Goal: Information Seeking & Learning: Learn about a topic

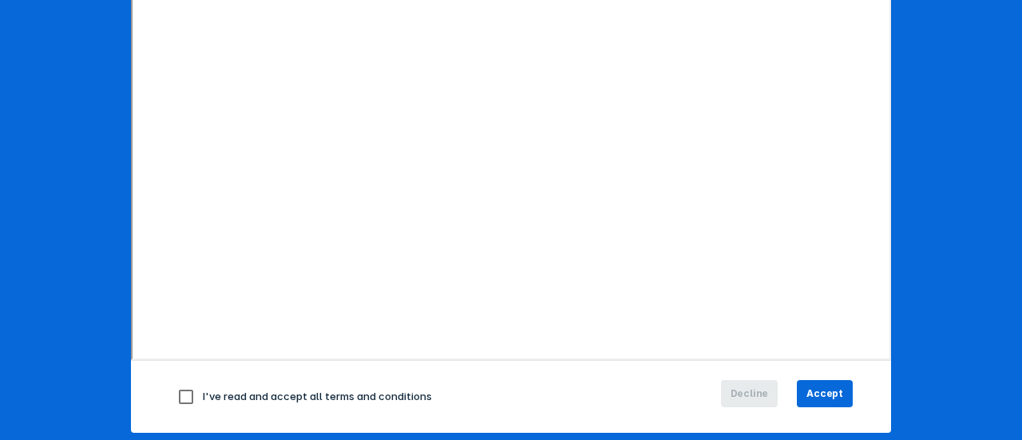
scroll to position [319, 0]
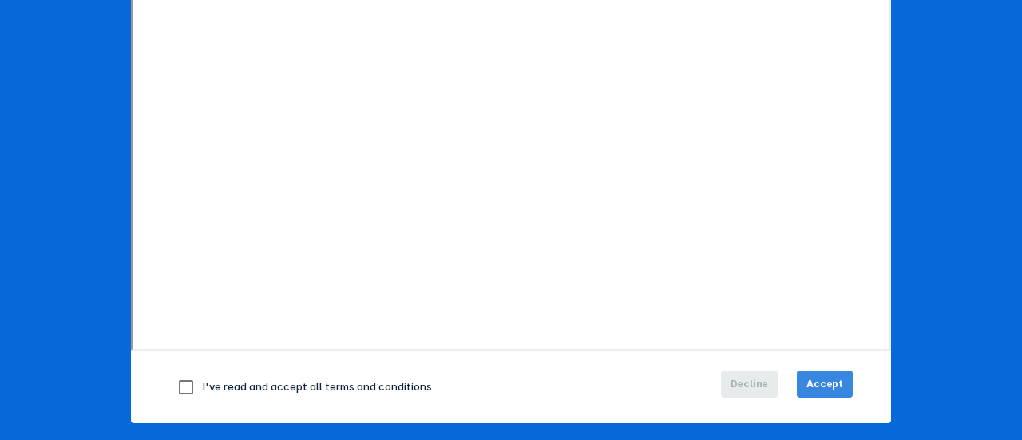
click at [834, 390] on button "Accept" at bounding box center [825, 383] width 56 height 27
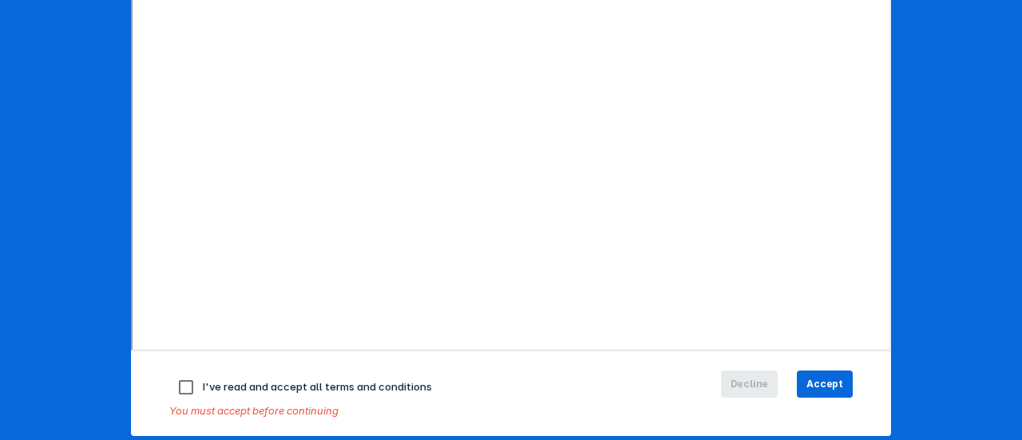
drag, startPoint x: 238, startPoint y: 387, endPoint x: 193, endPoint y: 381, distance: 45.2
click at [238, 387] on span "I've read and accept all terms and conditions" at bounding box center [317, 386] width 229 height 13
click at [188, 380] on input "checkbox" at bounding box center [186, 387] width 34 height 34
checkbox input "true"
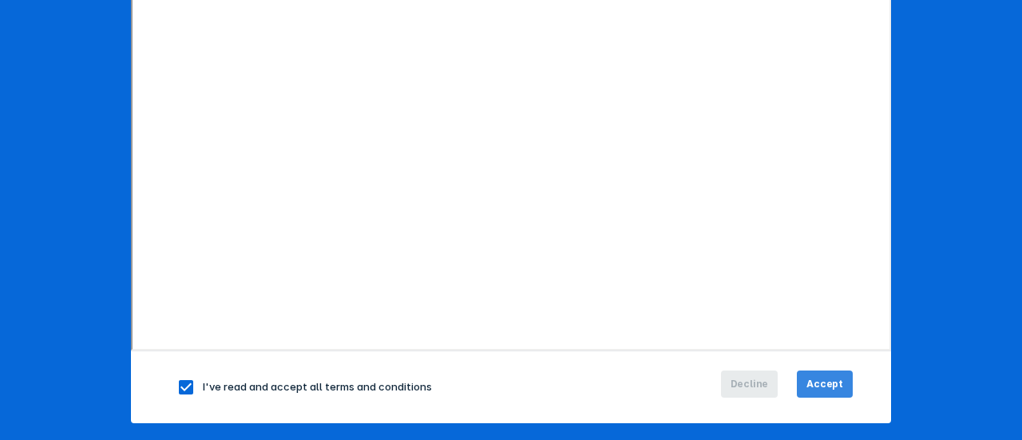
click at [821, 371] on button "Accept" at bounding box center [825, 383] width 56 height 27
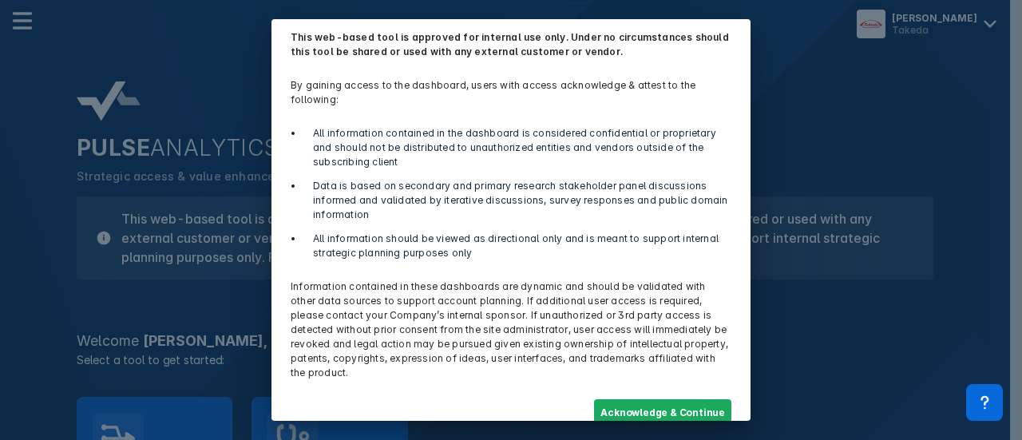
scroll to position [70, 0]
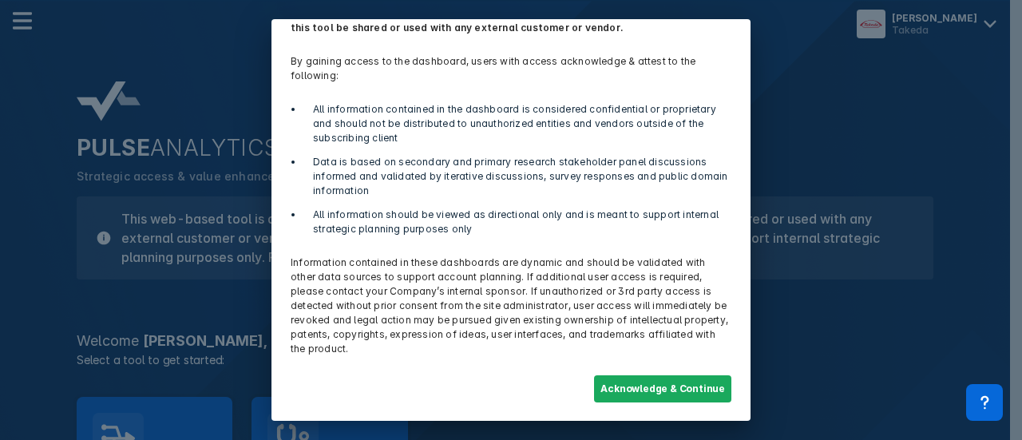
click at [666, 389] on button "Acknowledge & Continue" at bounding box center [662, 388] width 137 height 27
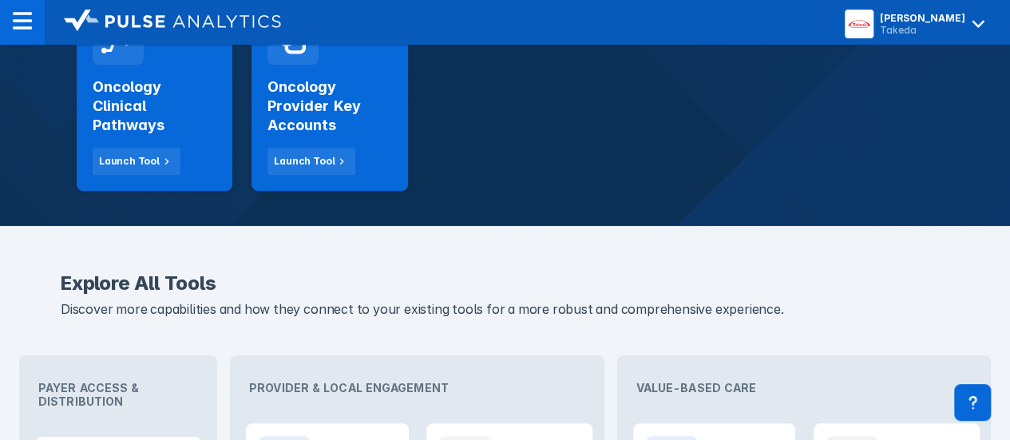
scroll to position [319, 0]
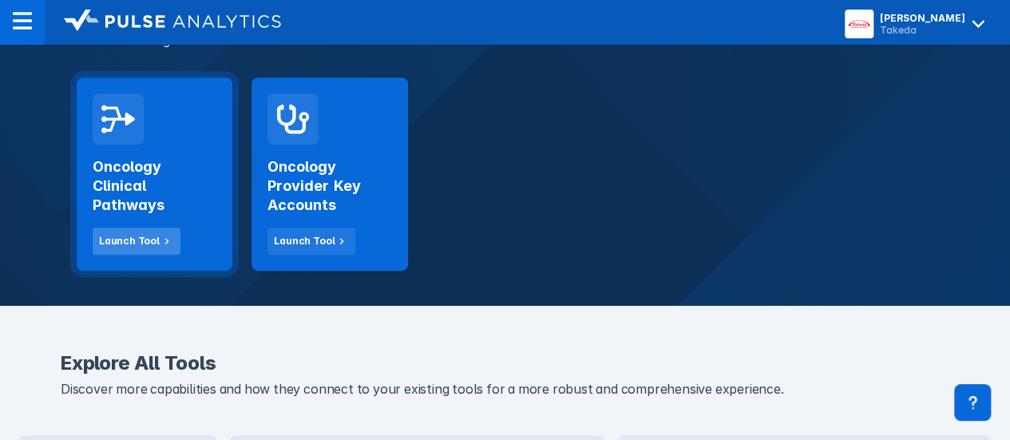
click at [120, 234] on div "Launch Tool" at bounding box center [129, 241] width 61 height 14
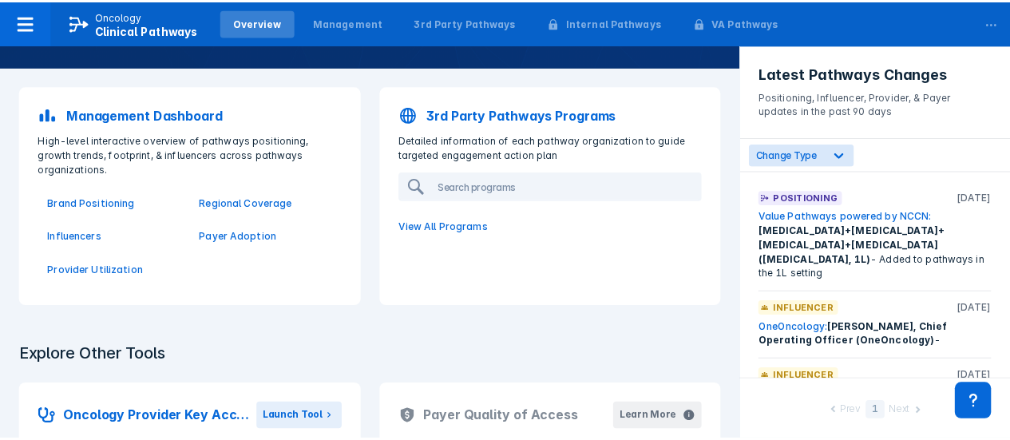
scroll to position [160, 0]
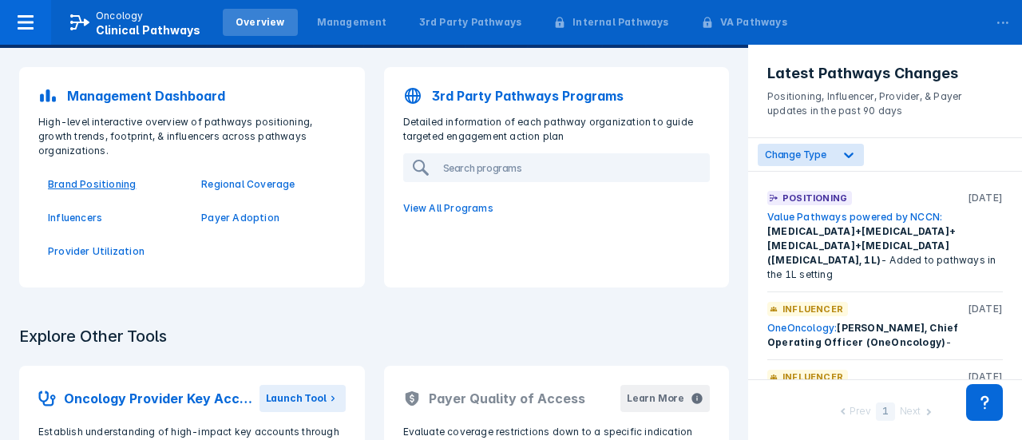
click at [59, 177] on p "Brand Positioning" at bounding box center [115, 184] width 134 height 14
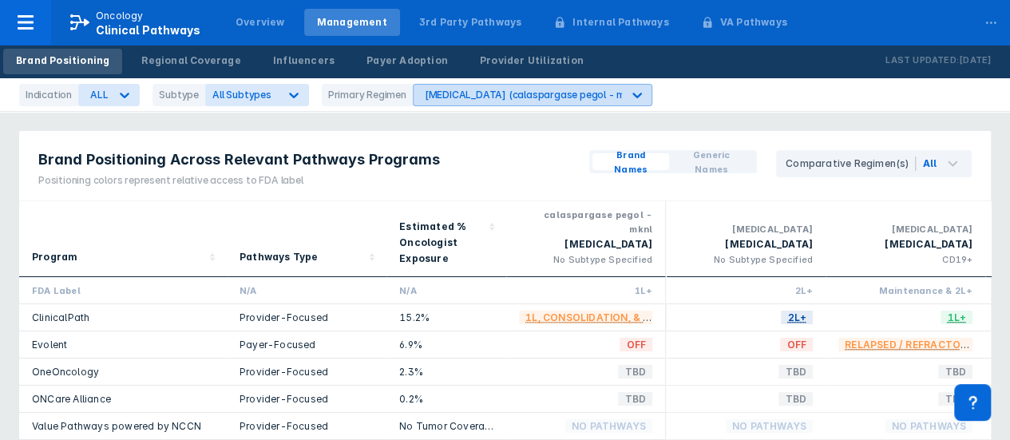
click at [629, 93] on icon at bounding box center [637, 95] width 16 height 16
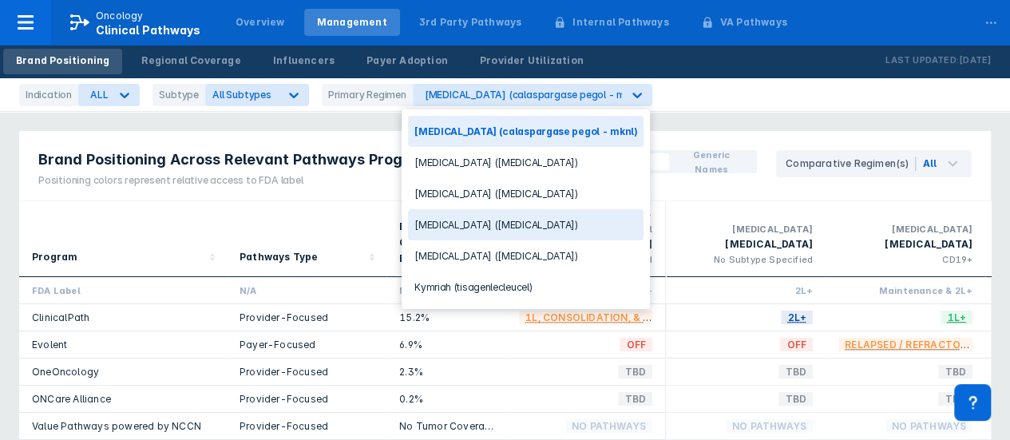
click at [530, 222] on div "[MEDICAL_DATA] ([MEDICAL_DATA])" at bounding box center [526, 224] width 236 height 31
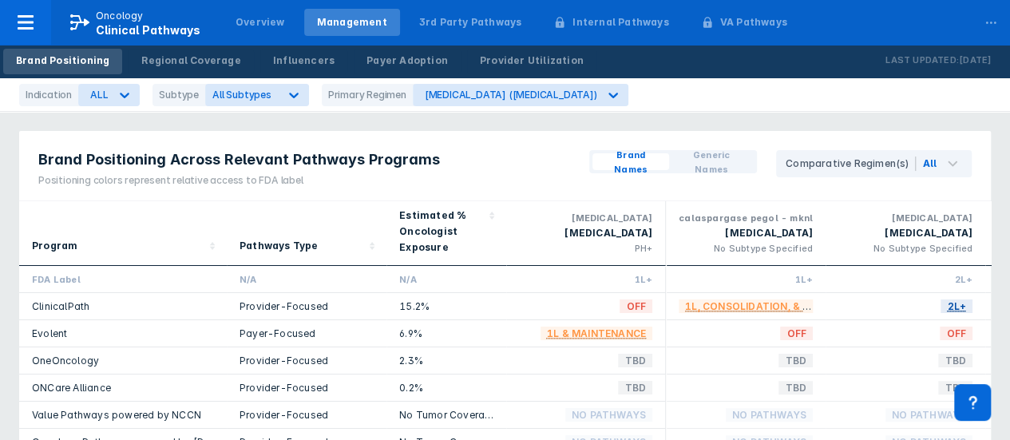
click at [735, 159] on span "Generic Names" at bounding box center [712, 162] width 72 height 29
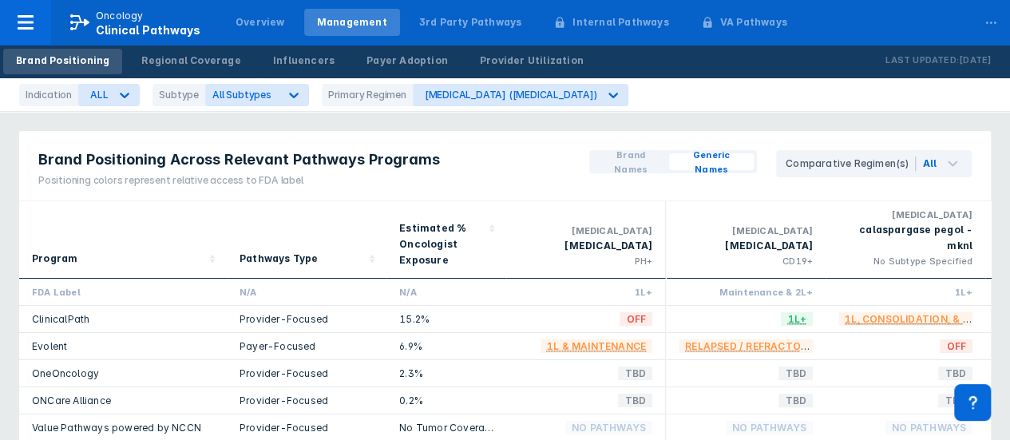
click at [627, 164] on span "Brand Names" at bounding box center [631, 162] width 64 height 29
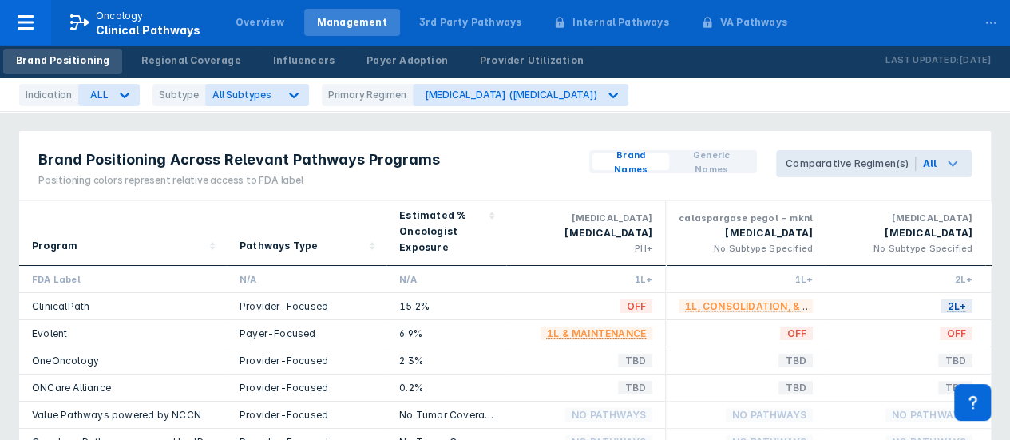
click at [963, 170] on div "All" at bounding box center [944, 163] width 56 height 27
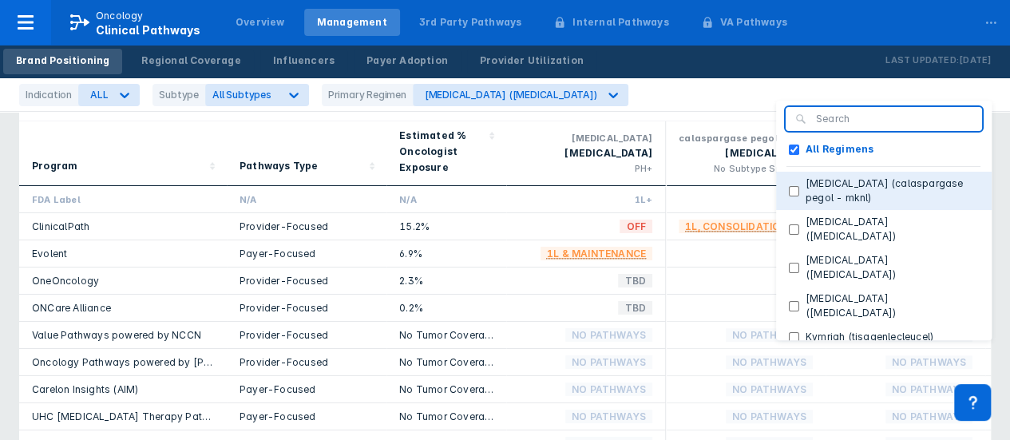
scroll to position [80, 0]
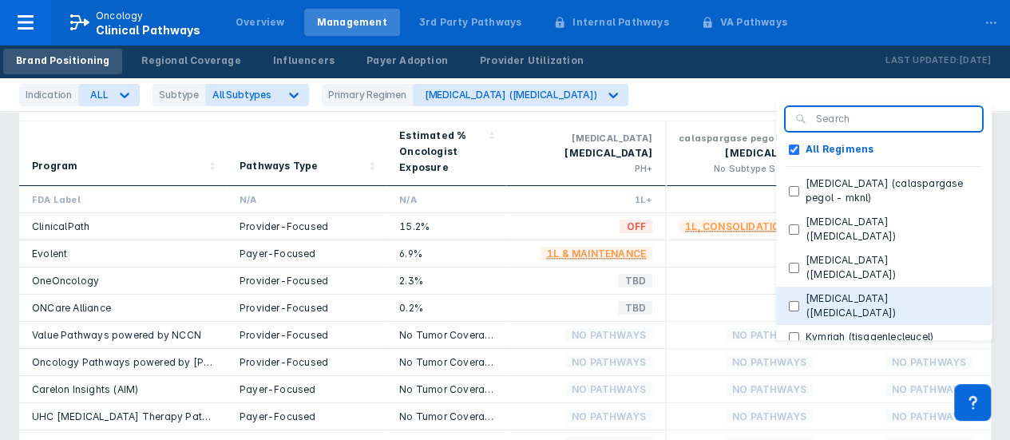
click at [909, 287] on button "[MEDICAL_DATA] ([MEDICAL_DATA])" at bounding box center [884, 306] width 216 height 38
checkbox Regimens "false"
checkbox \(ponatinib\) "true"
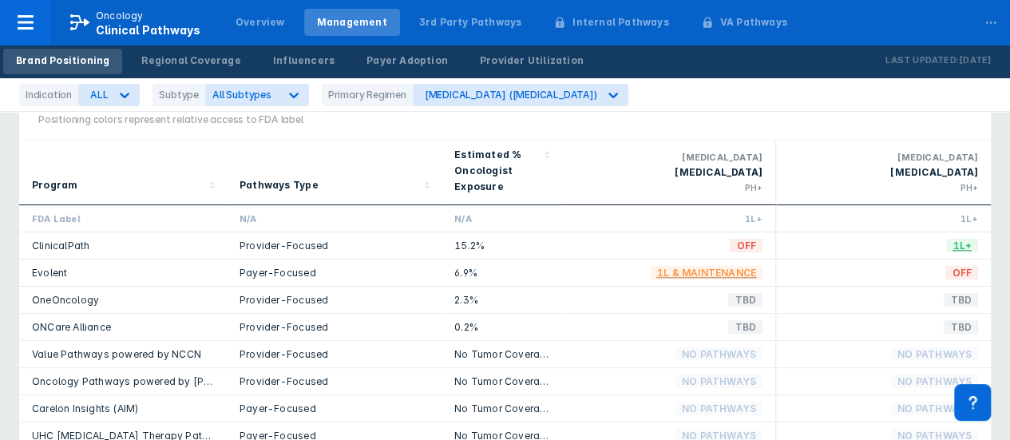
click at [968, 105] on div "Indication ALL Subtype All Subtypes Primary Regimen [MEDICAL_DATA] ([MEDICAL_DA…" at bounding box center [505, 95] width 1010 height 34
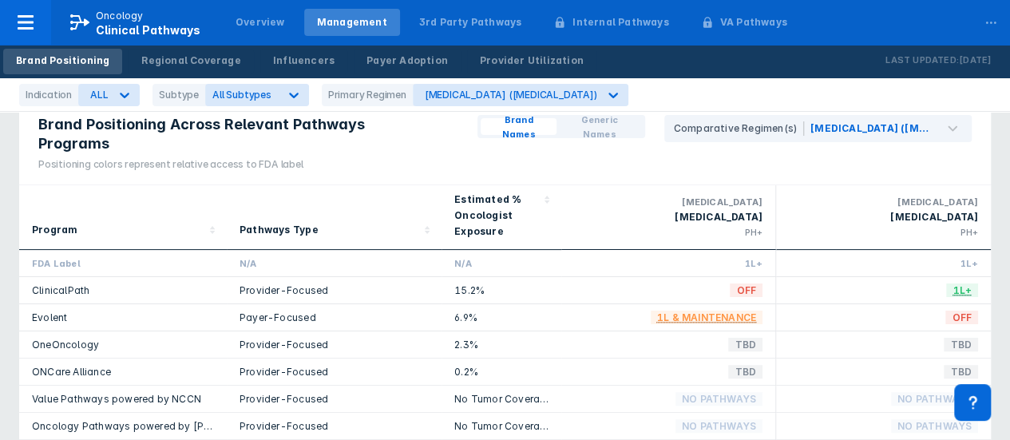
scroll to position [0, 0]
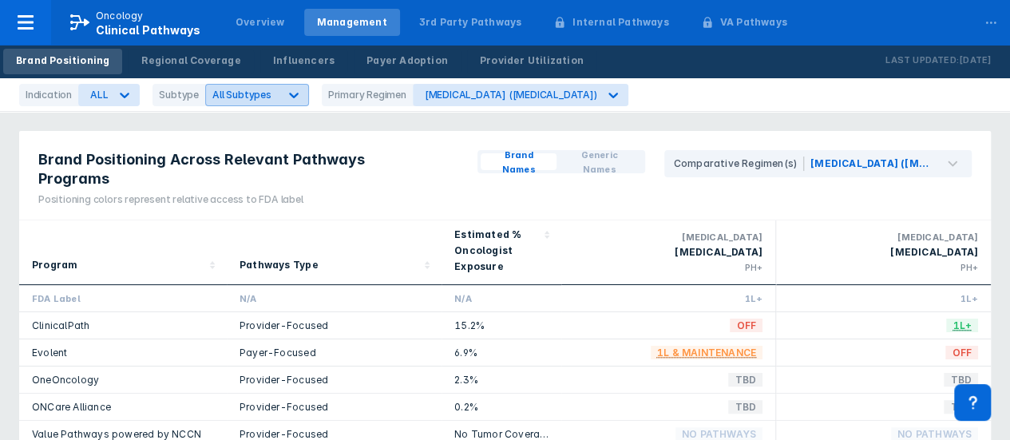
click at [286, 99] on icon at bounding box center [294, 95] width 16 height 16
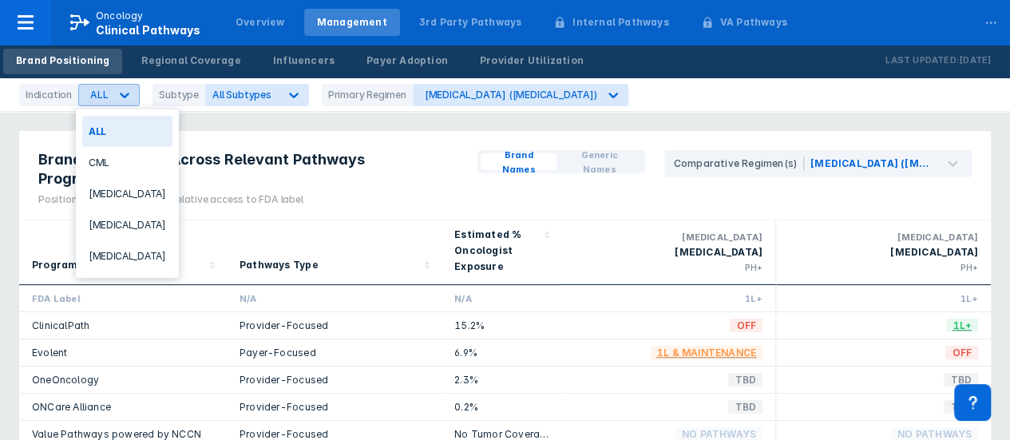
drag, startPoint x: 133, startPoint y: 93, endPoint x: 123, endPoint y: 93, distance: 10.4
click at [129, 93] on div at bounding box center [124, 95] width 29 height 29
click at [115, 168] on div "CML" at bounding box center [127, 162] width 90 height 31
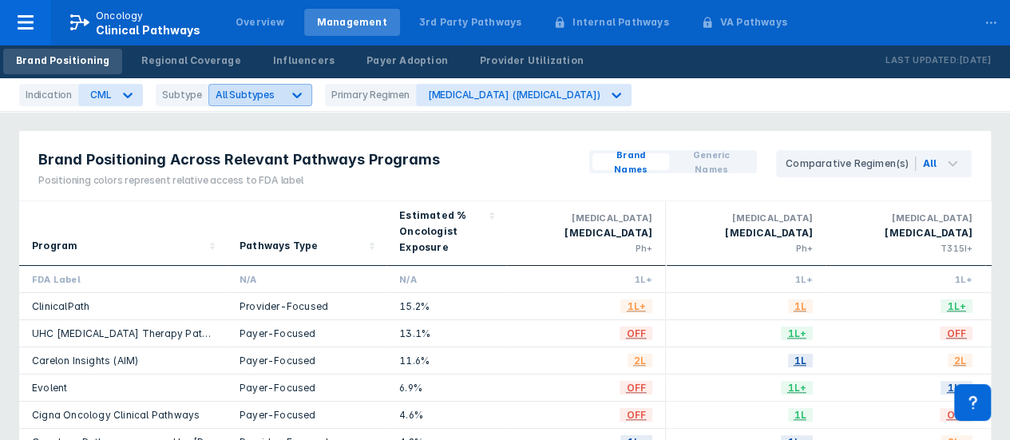
click at [289, 95] on icon at bounding box center [297, 95] width 16 height 16
click at [564, 133] on div "Brand Positioning Across Relevant Pathways Programs Positioning colors represen…" at bounding box center [505, 166] width 972 height 70
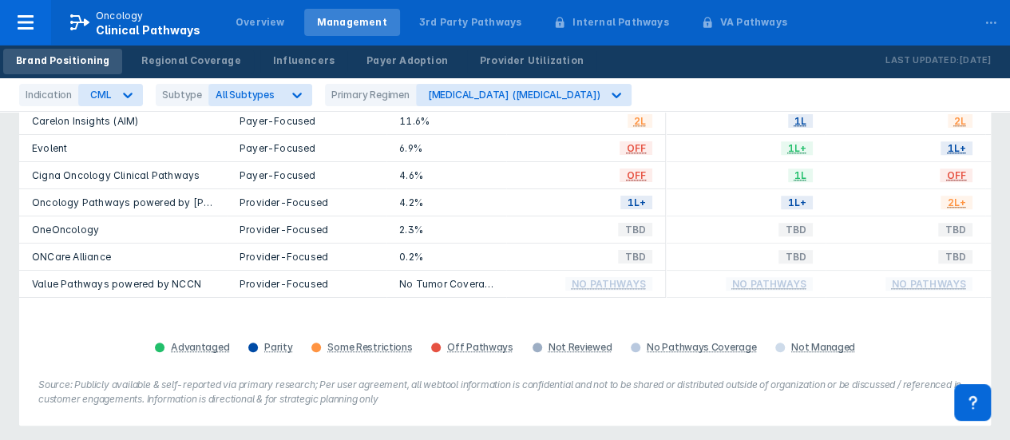
scroll to position [80, 0]
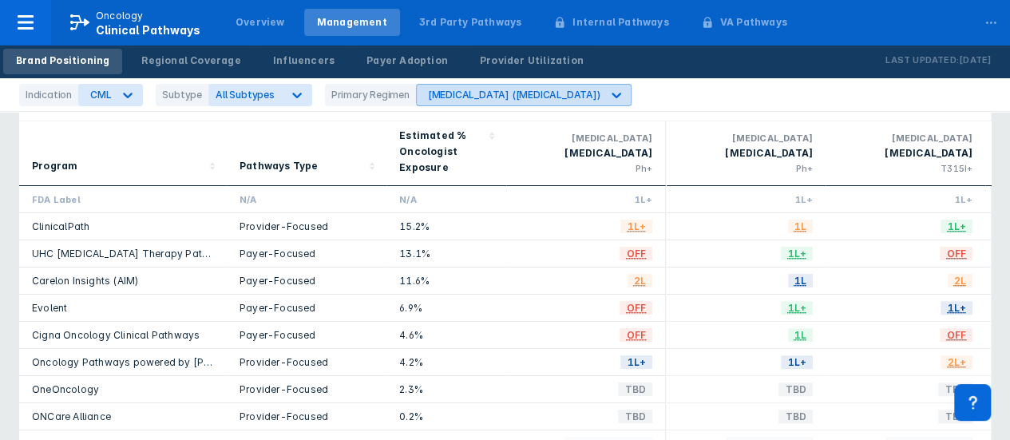
click at [608, 89] on icon at bounding box center [616, 95] width 16 height 16
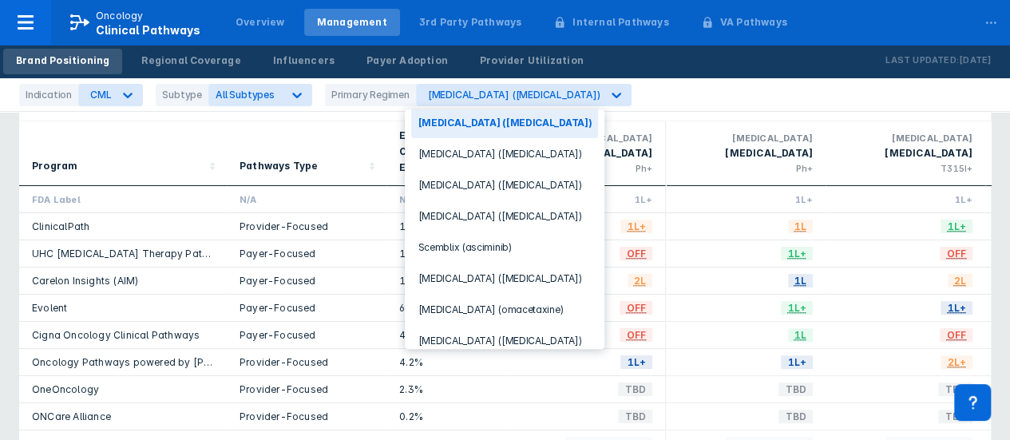
scroll to position [16, 0]
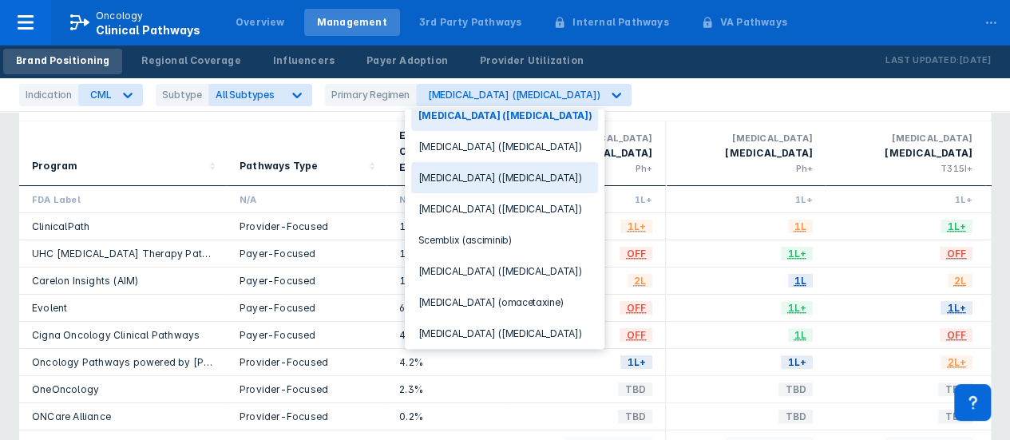
click at [501, 173] on div "[MEDICAL_DATA] ([MEDICAL_DATA])" at bounding box center [504, 177] width 187 height 31
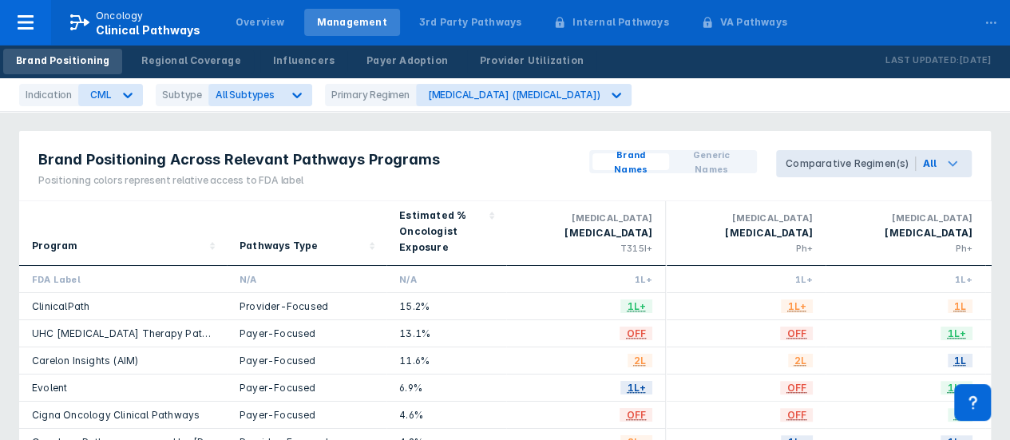
click at [961, 160] on icon at bounding box center [952, 163] width 19 height 19
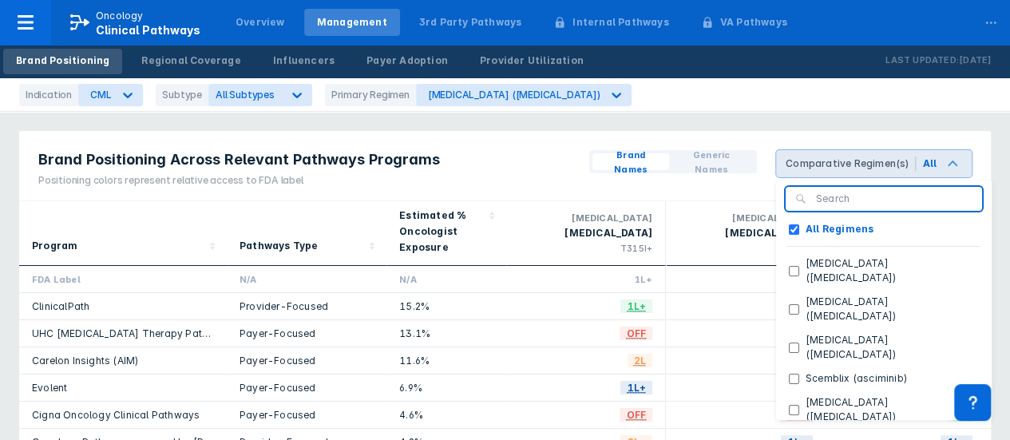
click at [961, 160] on icon at bounding box center [952, 163] width 19 height 19
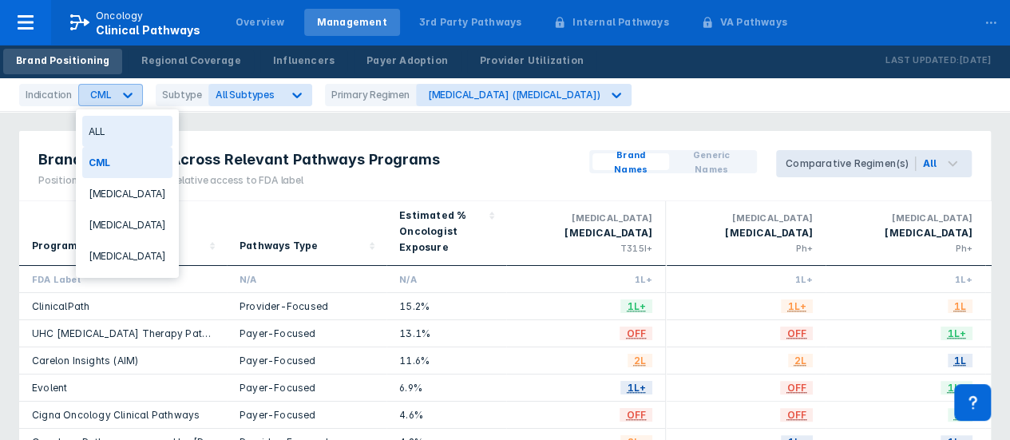
click at [122, 85] on div at bounding box center [127, 95] width 29 height 29
click at [117, 125] on div "ALL" at bounding box center [127, 131] width 90 height 31
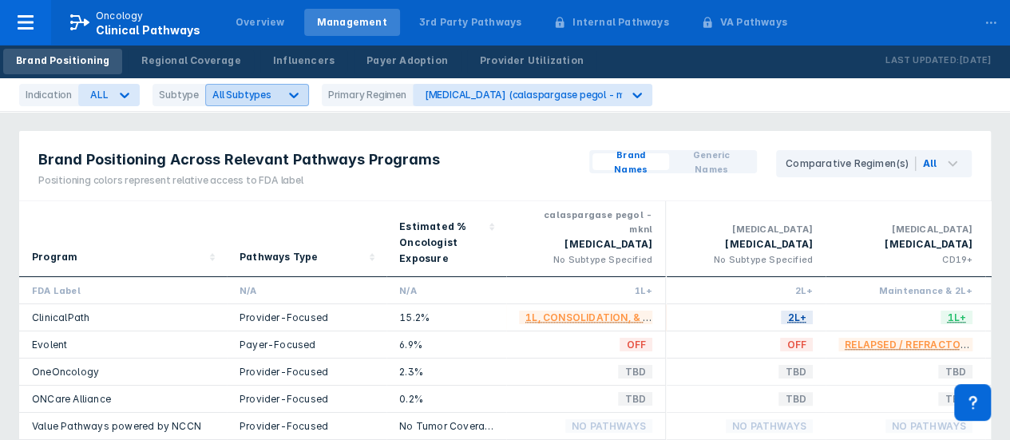
click at [286, 92] on icon at bounding box center [294, 95] width 16 height 16
drag, startPoint x: 142, startPoint y: 93, endPoint x: 133, endPoint y: 92, distance: 9.7
click at [139, 93] on div "Indication ALL Subtype All Subtypes Primary Regimen [MEDICAL_DATA] (calaspargas…" at bounding box center [342, 95] width 646 height 22
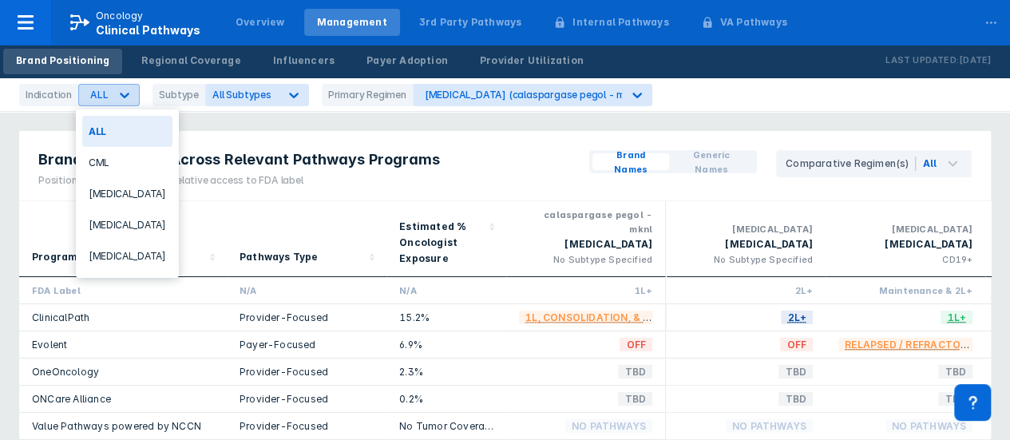
click at [133, 92] on div at bounding box center [124, 95] width 29 height 29
click at [133, 155] on div "CML" at bounding box center [127, 162] width 90 height 31
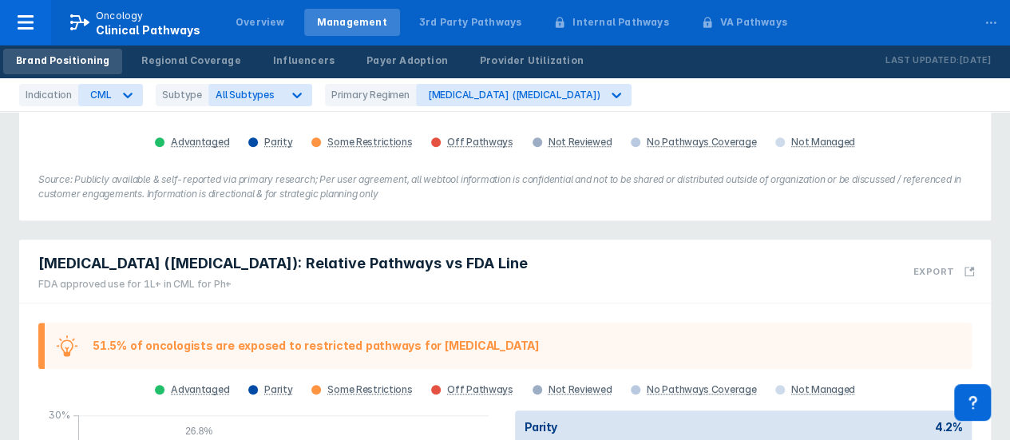
scroll to position [408, 0]
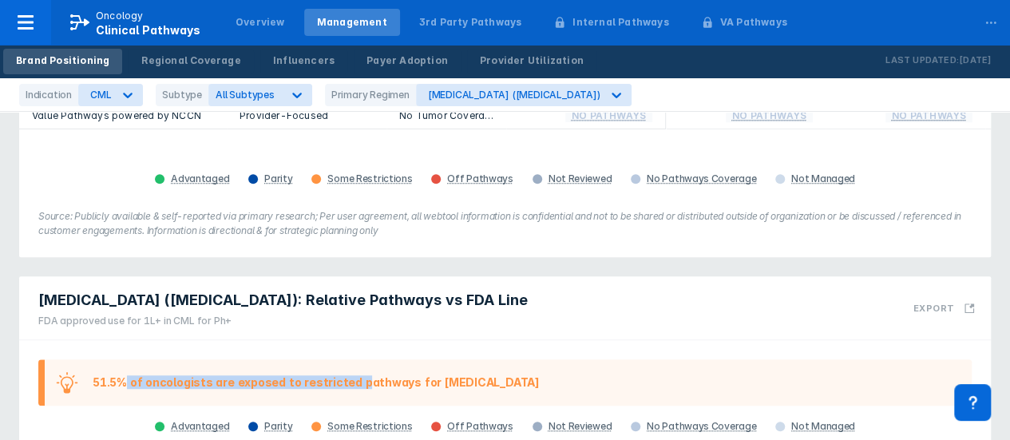
drag, startPoint x: 125, startPoint y: 396, endPoint x: 349, endPoint y: 382, distance: 224.8
click at [349, 382] on div "51.5% of oncologists are exposed to restricted pathways for [MEDICAL_DATA]" at bounding box center [504, 382] width 933 height 46
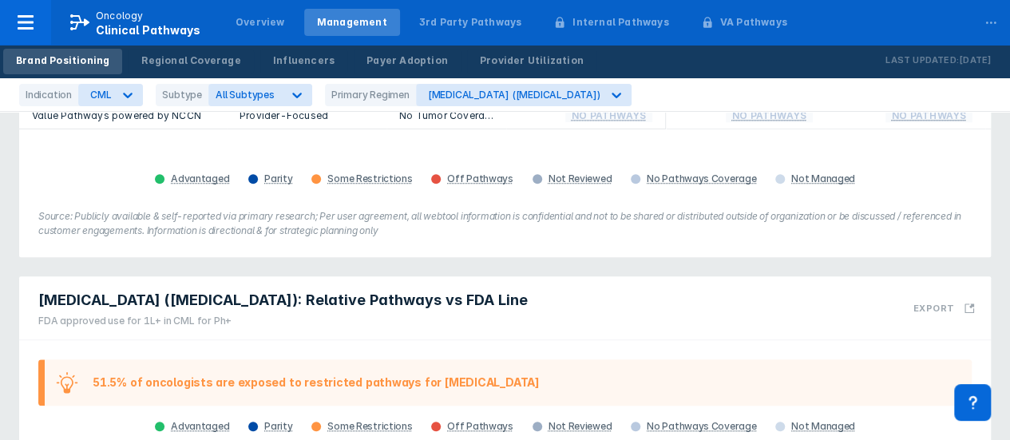
click at [442, 381] on div "51.5% of oncologists are exposed to restricted pathways for [MEDICAL_DATA]" at bounding box center [504, 382] width 933 height 46
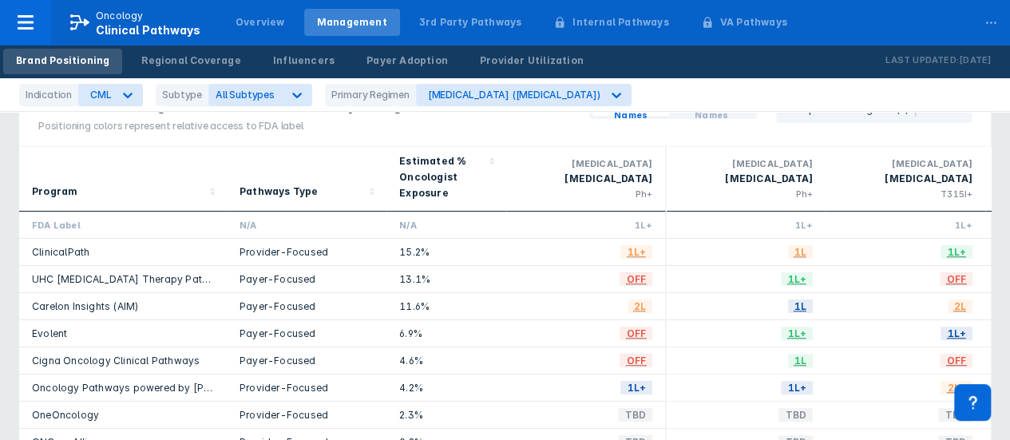
scroll to position [0, 0]
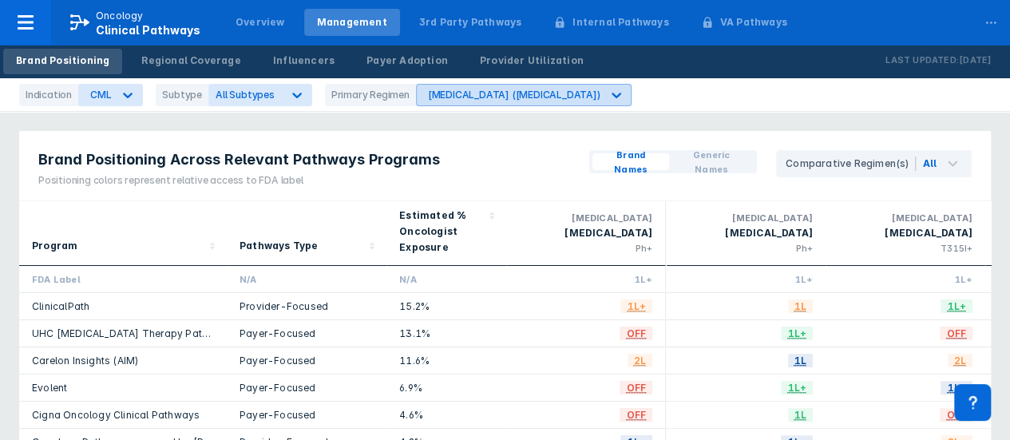
click at [602, 85] on div at bounding box center [616, 95] width 29 height 29
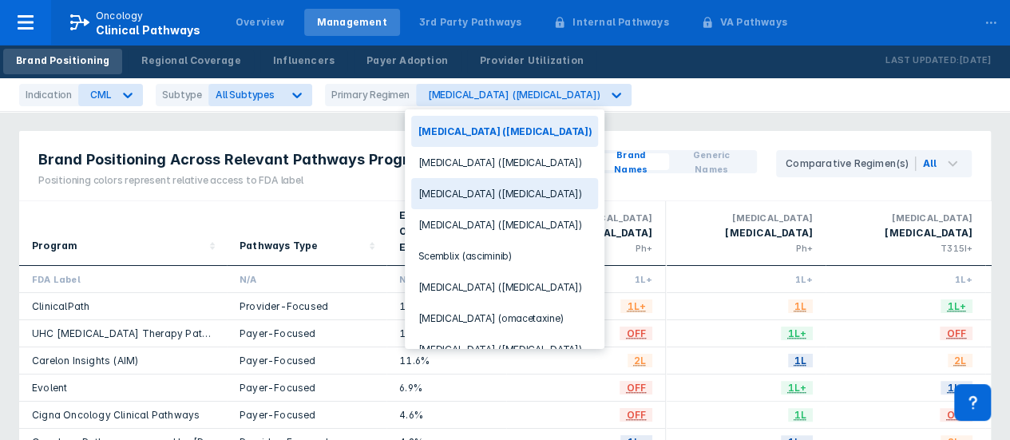
click at [489, 184] on div "[MEDICAL_DATA] ([MEDICAL_DATA])" at bounding box center [504, 193] width 187 height 31
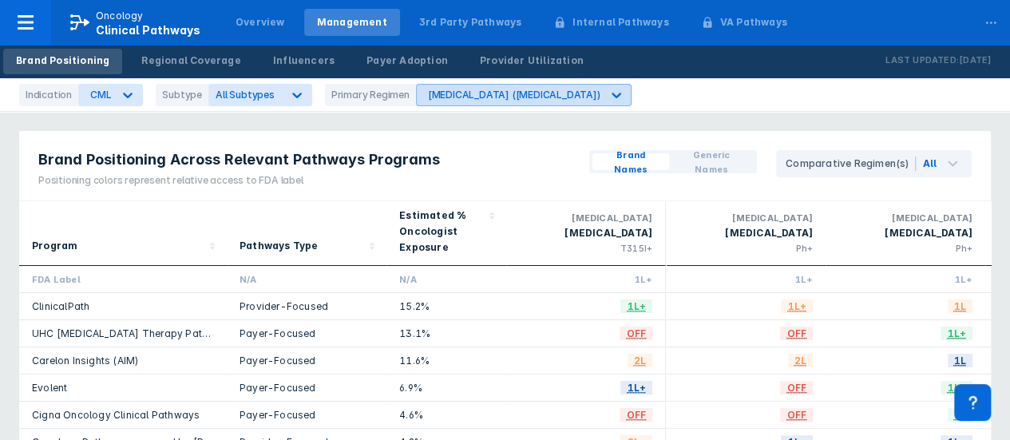
click at [602, 84] on div at bounding box center [616, 95] width 29 height 29
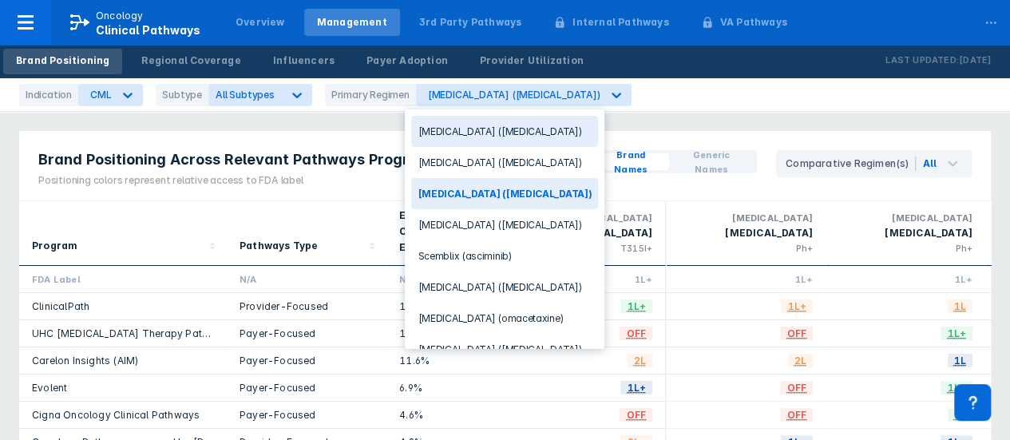
scroll to position [16, 0]
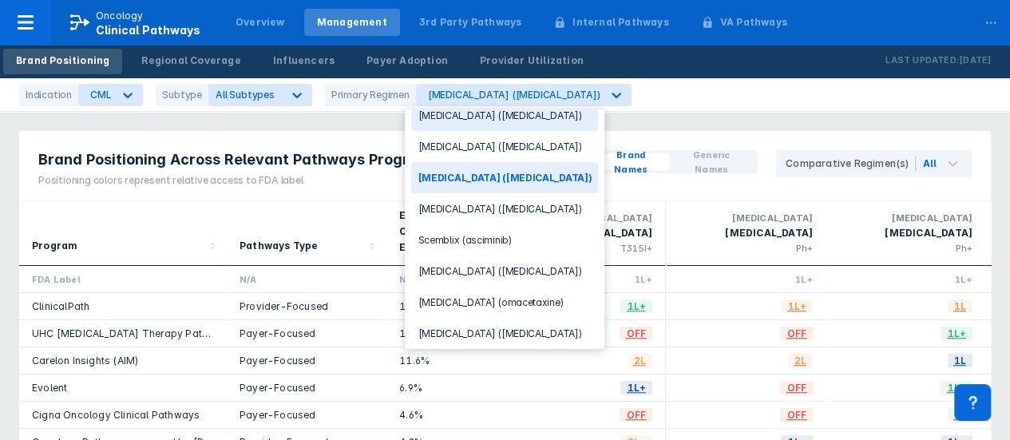
click at [608, 101] on div "Indication CML Subtype All Subtypes Primary Regimen option [MEDICAL_DATA] ([MED…" at bounding box center [505, 95] width 1010 height 34
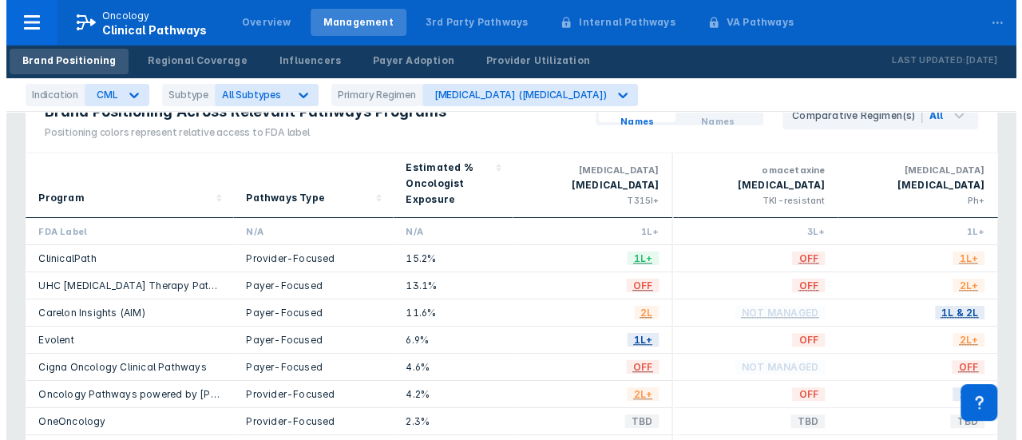
scroll to position [0, 0]
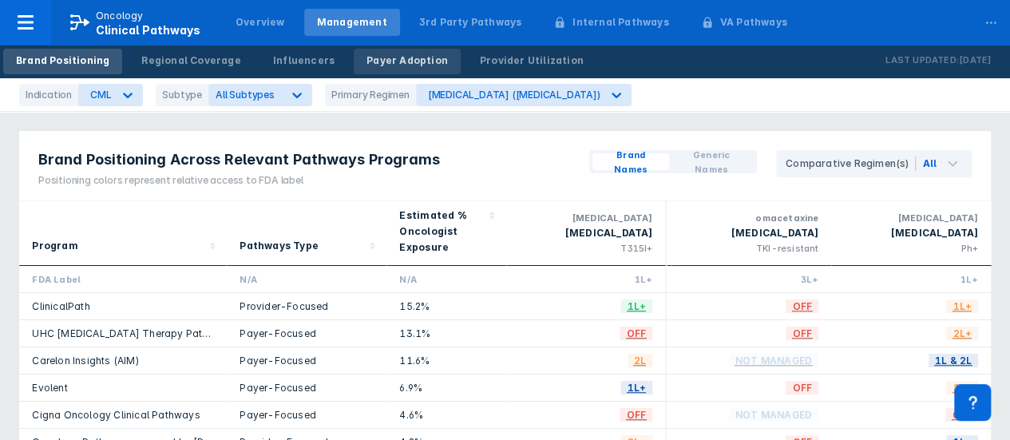
click at [392, 59] on div "Payer Adoption" at bounding box center [406, 60] width 81 height 14
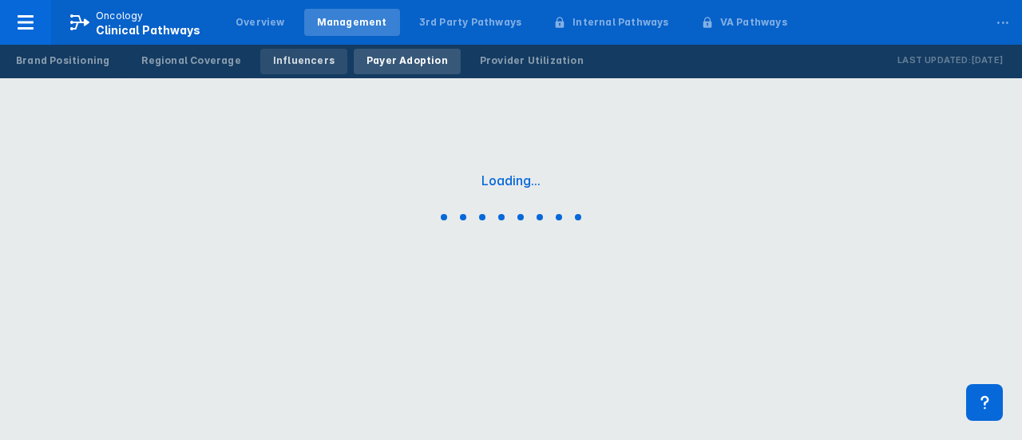
click at [304, 65] on div "Influencers" at bounding box center [303, 60] width 61 height 14
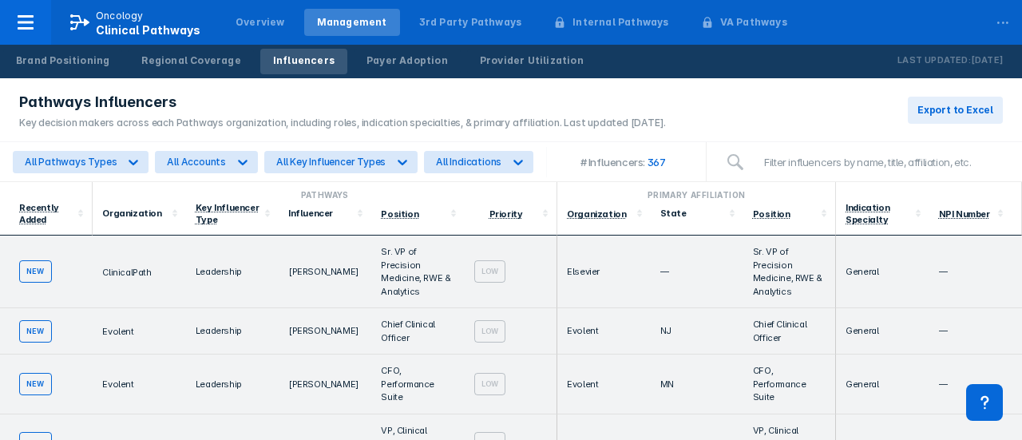
click at [46, 47] on div "Brand Positioning Regional Coverage Influencers Payer Adoption Provider Utiliza…" at bounding box center [300, 62] width 600 height 34
click at [50, 65] on div "Brand Positioning" at bounding box center [62, 60] width 93 height 14
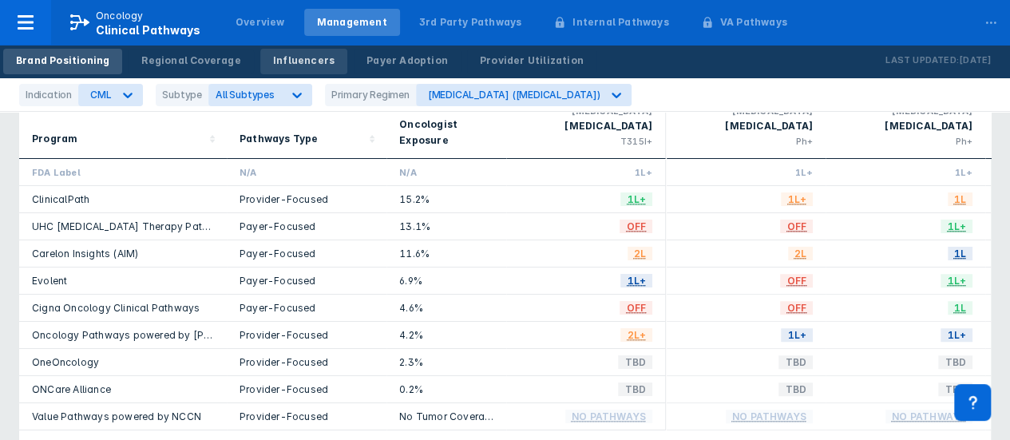
click at [287, 60] on div "Influencers" at bounding box center [303, 60] width 61 height 14
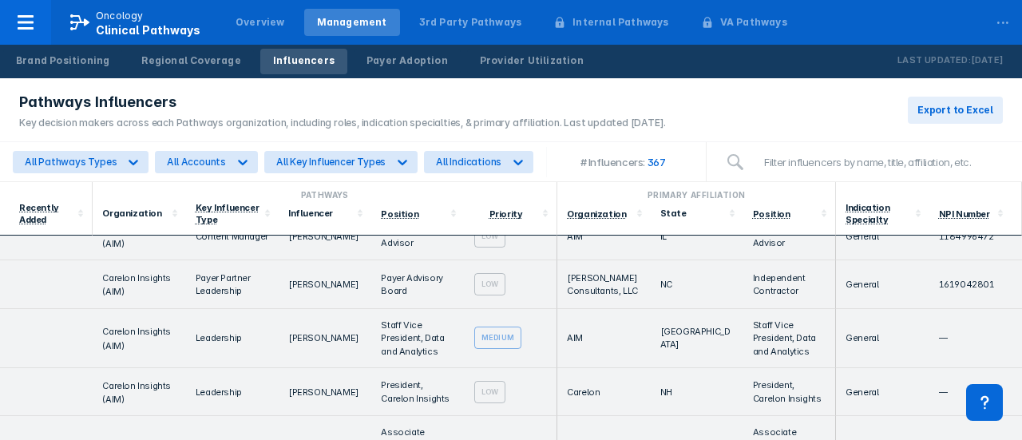
scroll to position [1757, 0]
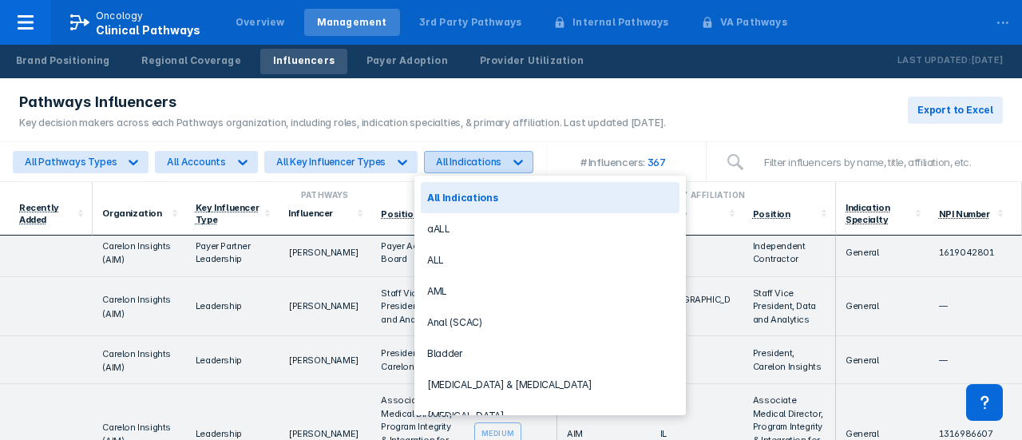
click at [487, 164] on div "All Indications" at bounding box center [468, 162] width 65 height 12
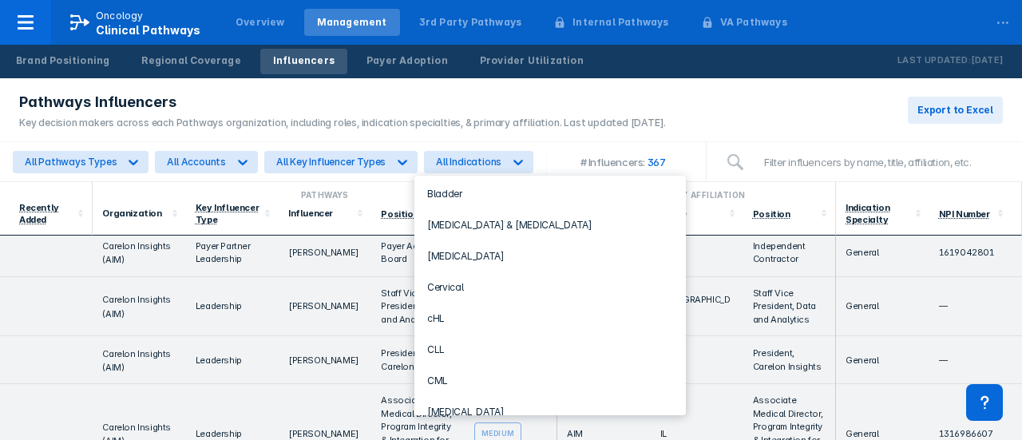
scroll to position [240, 0]
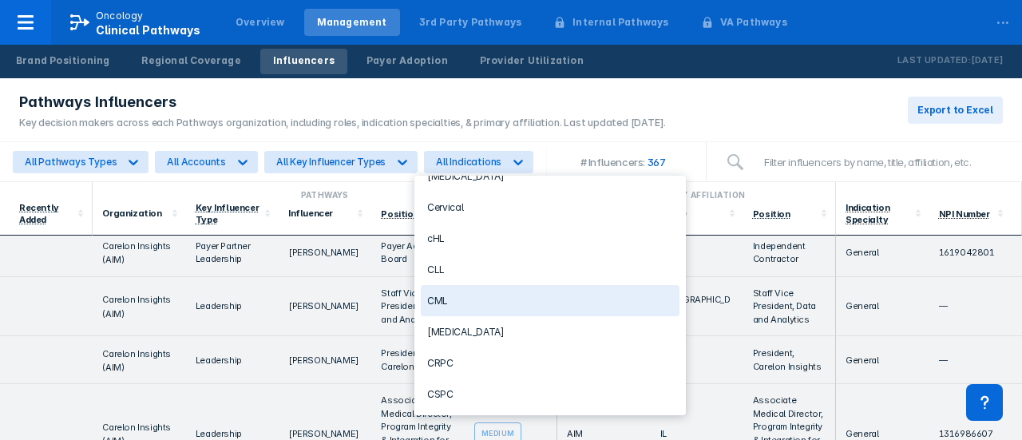
click at [514, 293] on div "CML" at bounding box center [550, 300] width 259 height 31
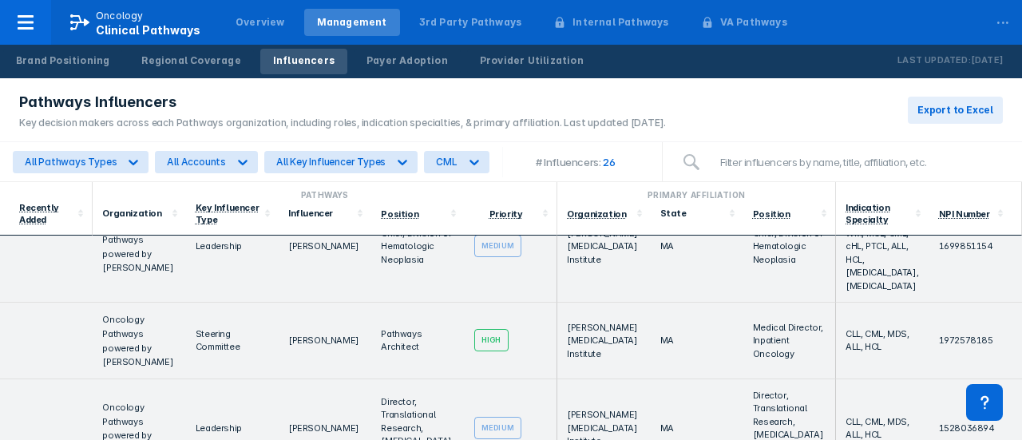
scroll to position [2763, 0]
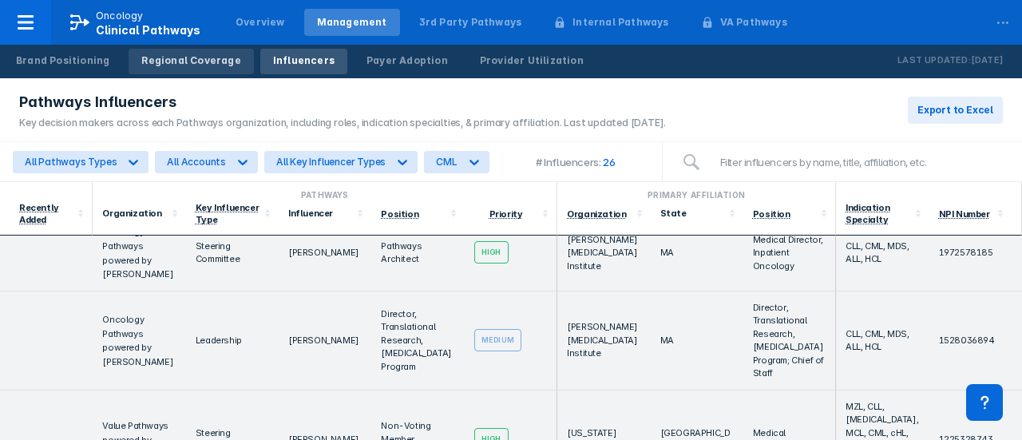
click at [204, 61] on div "Regional Coverage" at bounding box center [190, 60] width 99 height 14
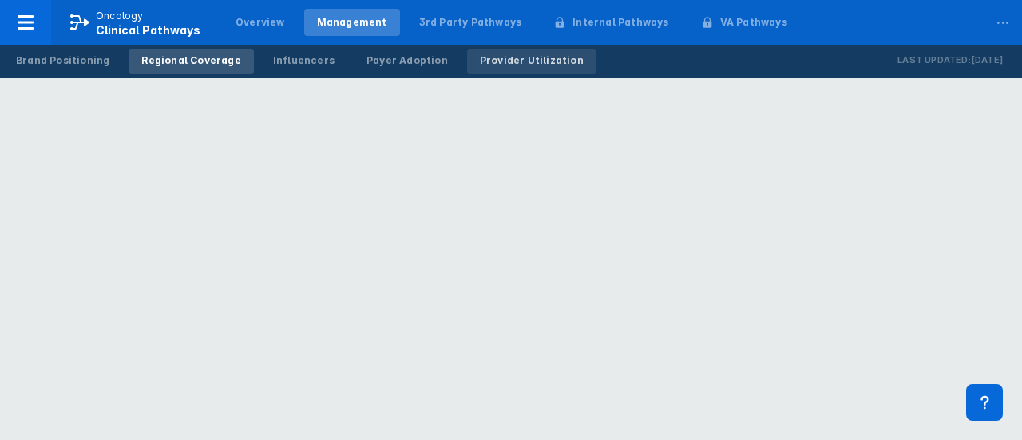
click at [516, 65] on div "Provider Utilization" at bounding box center [532, 60] width 104 height 14
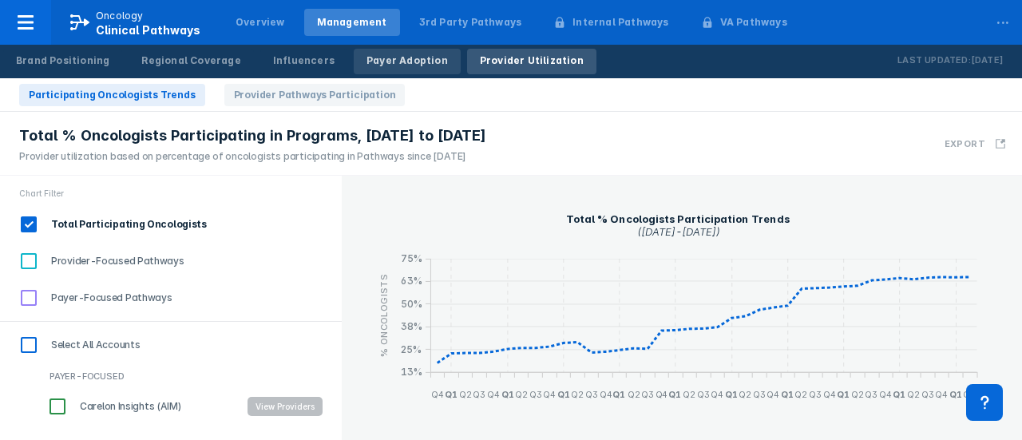
click at [398, 64] on div "Payer Adoption" at bounding box center [406, 60] width 81 height 14
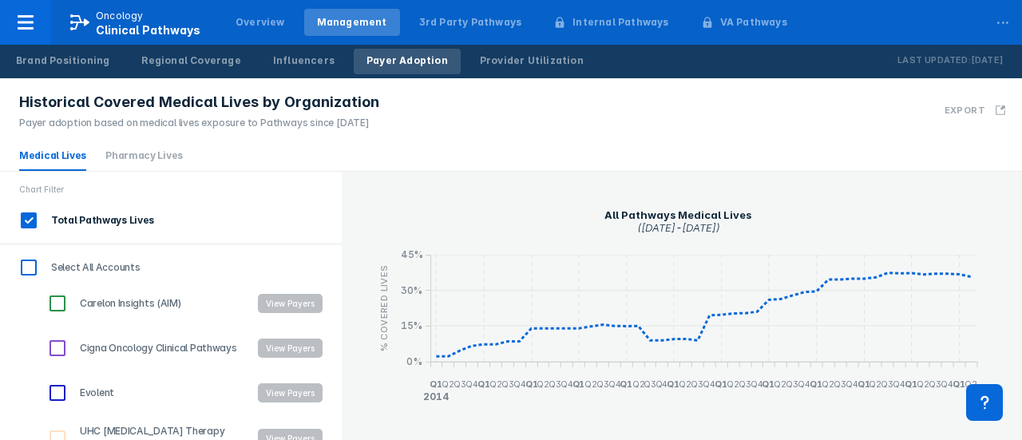
click at [134, 154] on link "Pharmacy Lives" at bounding box center [143, 155] width 77 height 12
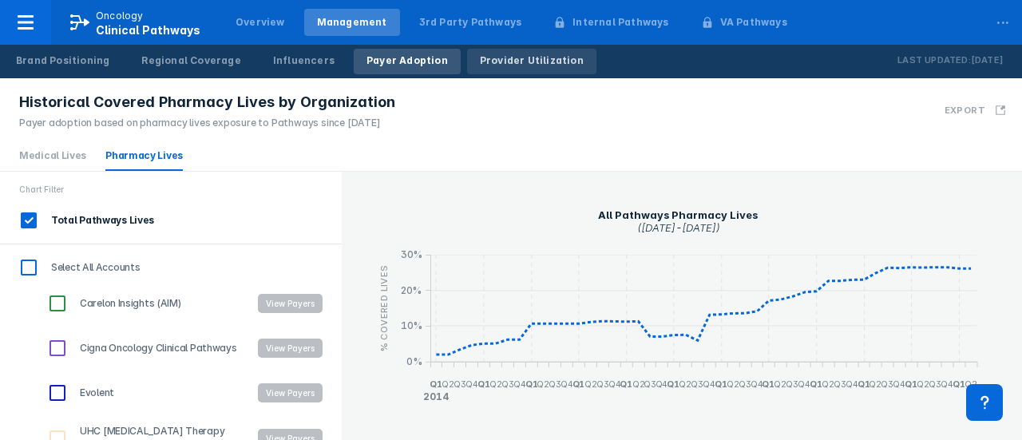
click at [517, 60] on div "Provider Utilization" at bounding box center [532, 60] width 104 height 14
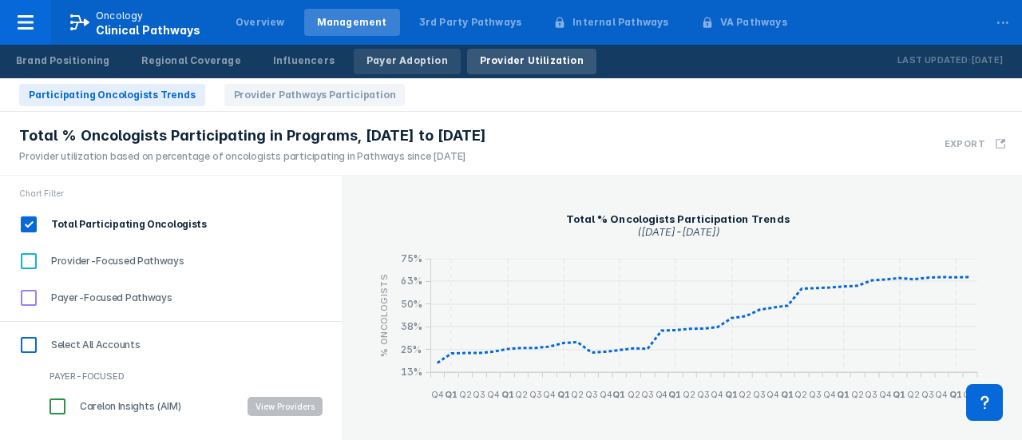
click at [366, 59] on div "Payer Adoption" at bounding box center [406, 60] width 81 height 14
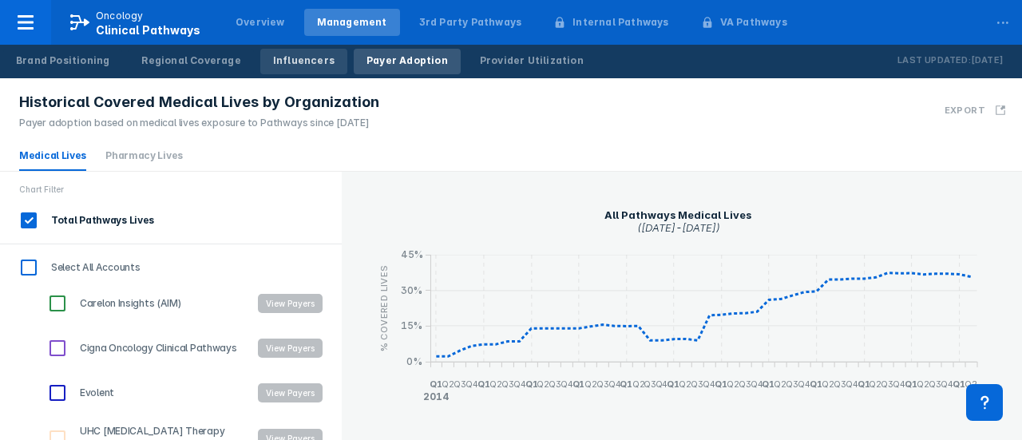
click at [307, 71] on link "Influencers" at bounding box center [303, 62] width 87 height 26
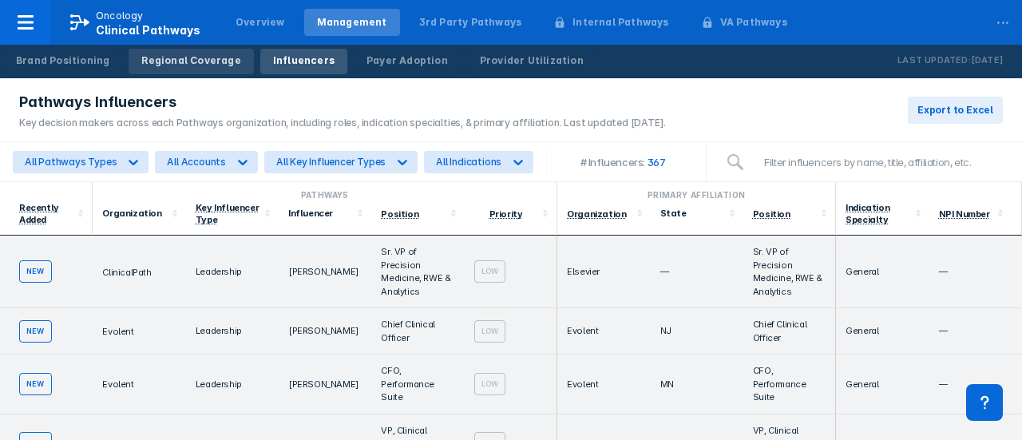
click at [141, 62] on div "Regional Coverage" at bounding box center [190, 60] width 99 height 14
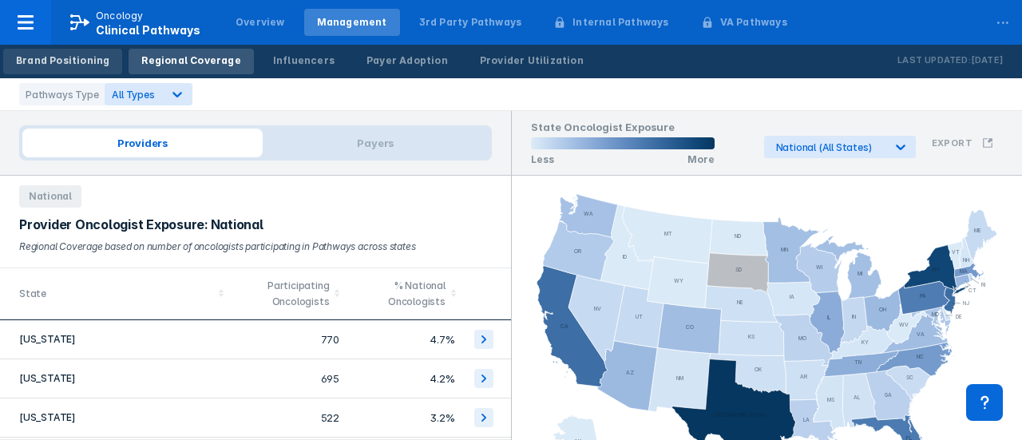
click at [88, 61] on div "Brand Positioning" at bounding box center [62, 60] width 93 height 14
